Goal: Find specific page/section: Find specific page/section

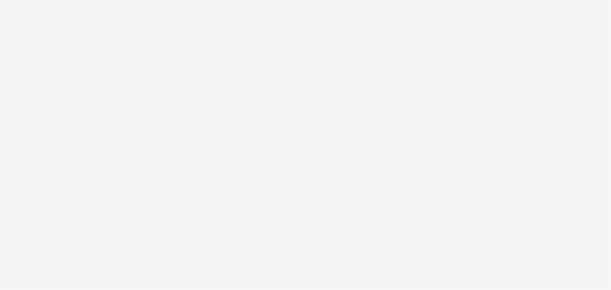
select select "ac009755-aa48-4799-8050-7a339a378eb8"
select select "79162ed7-0017-4339-93b0-3399b708648f"
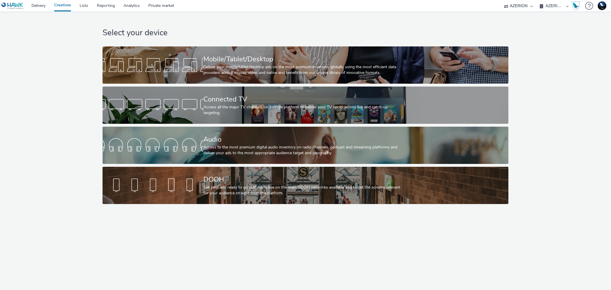
click at [522, 4] on select "75 Media A8 Media Group ABI Media Abkom AB Abovo Ace & Tate Ad-on Media Nordic …" at bounding box center [518, 5] width 34 height 11
select select "9387901d-a129-43df-b0ef-f9e7dbeb676e"
click at [501, 0] on select "75 Media A8 Media Group ABI Media Abkom AB Abovo Ace & Tate Ad-on Media Nordic …" at bounding box center [518, 5] width 34 height 11
select select "5a94105f-ae37-4383-8db0-523927ef90ba"
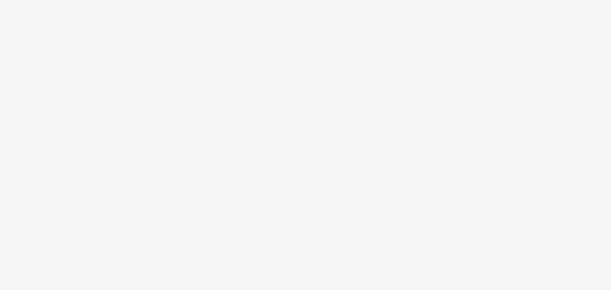
click at [554, 4] on div at bounding box center [305, 145] width 611 height 290
select select "9387901d-a129-43df-b0ef-f9e7dbeb676e"
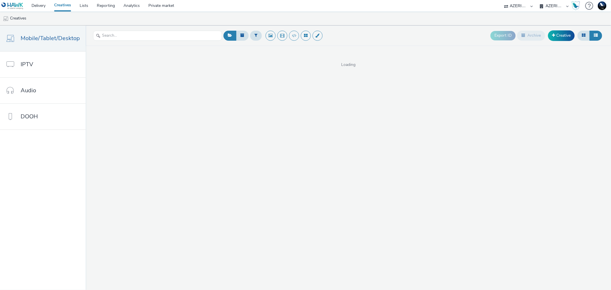
click at [553, 6] on select "AZERION [GEOGRAPHIC_DATA] AZERION SURVEY FRANCE AZERION SURVEY GERMANY AZERION …" at bounding box center [554, 5] width 34 height 11
select select "47d90c6b-4628-495b-b1d1-cf96ef71660b"
click at [537, 0] on select "AZERION [GEOGRAPHIC_DATA] AZERION SURVEY FRANCE AZERION SURVEY GERMANY AZERION …" at bounding box center [554, 5] width 34 height 11
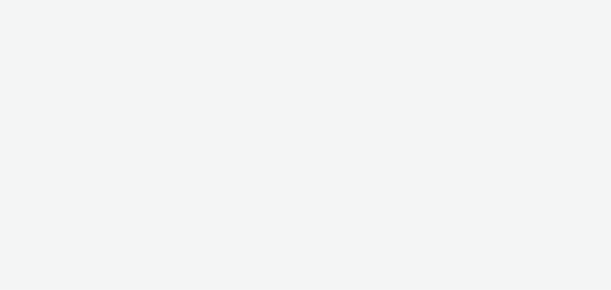
select select "9387901d-a129-43df-b0ef-f9e7dbeb676e"
select select "47d90c6b-4628-495b-b1d1-cf96ef71660b"
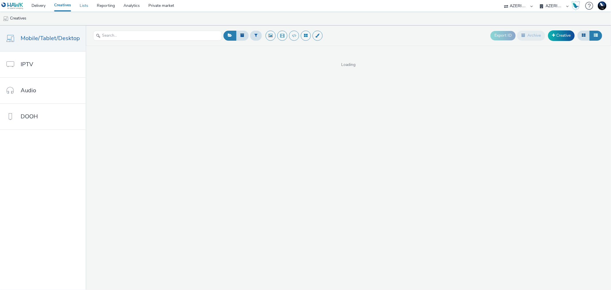
click at [81, 4] on link "Lists" at bounding box center [83, 5] width 17 height 11
